Goal: Transaction & Acquisition: Obtain resource

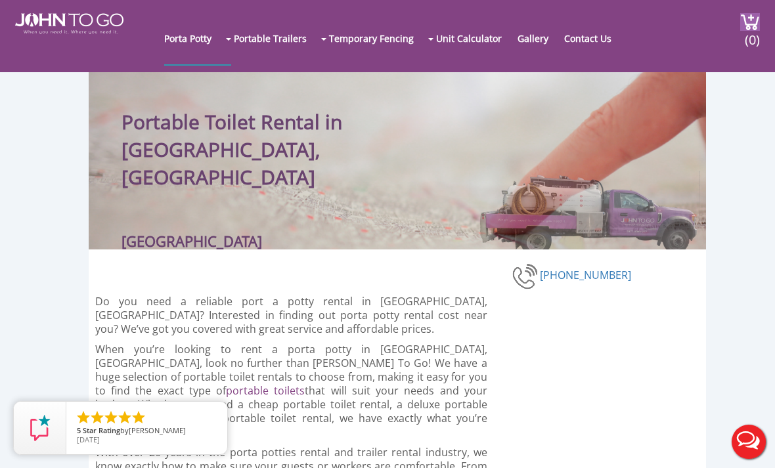
click at [0, 0] on link "Restroom Trailers" at bounding box center [0, 0] width 0 height 0
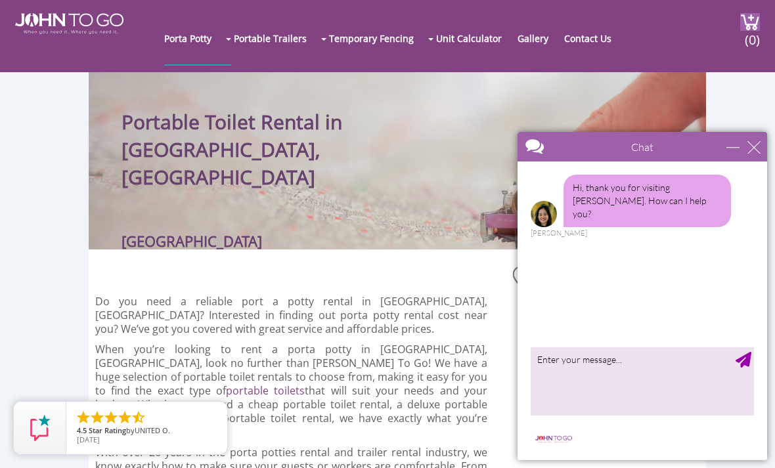
click at [0, 0] on link "Portable Toilets" at bounding box center [0, 0] width 0 height 0
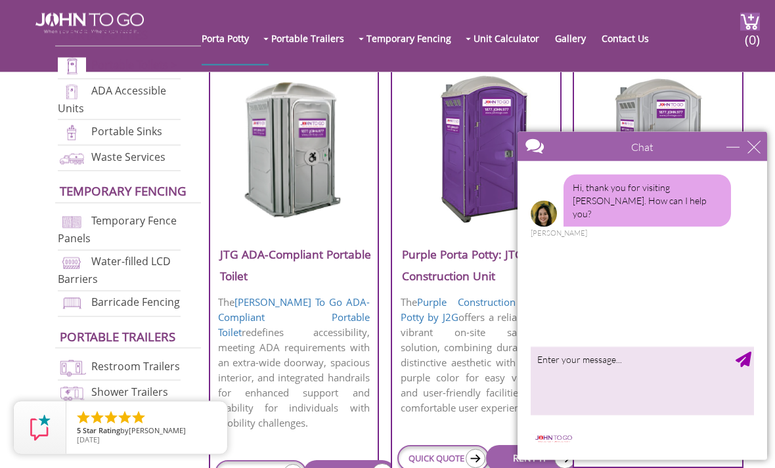
scroll to position [485, 0]
click at [754, 151] on div "close" at bounding box center [753, 147] width 13 height 13
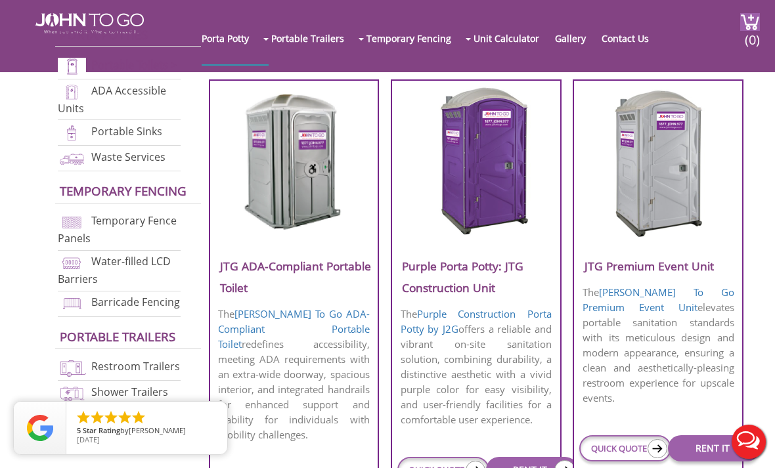
scroll to position [473, 0]
click at [663, 290] on link "[PERSON_NAME] To Go Premium Event Unit" at bounding box center [657, 300] width 151 height 28
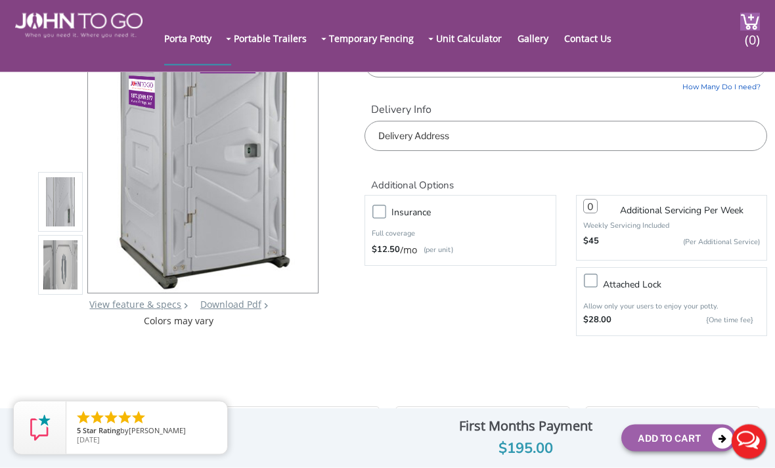
scroll to position [106, 0]
click at [138, 311] on link "View feature & specs" at bounding box center [135, 305] width 92 height 12
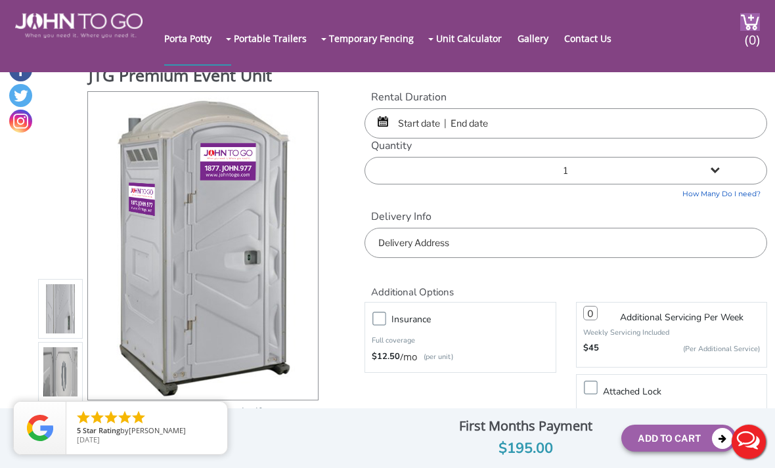
scroll to position [106, 0]
